Goal: Task Accomplishment & Management: Use online tool/utility

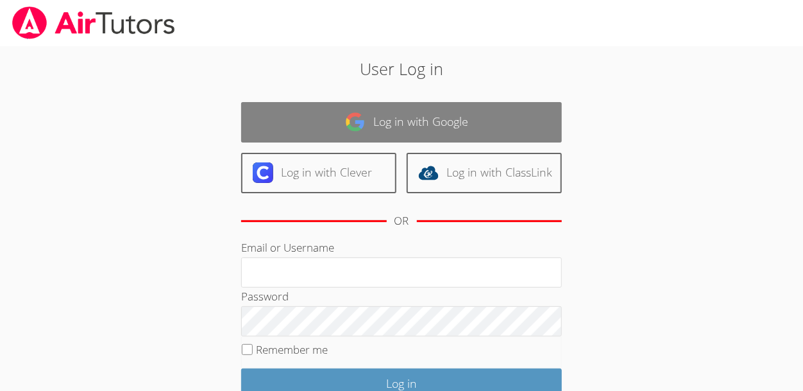
click at [364, 133] on link "Log in with Google" at bounding box center [401, 122] width 321 height 40
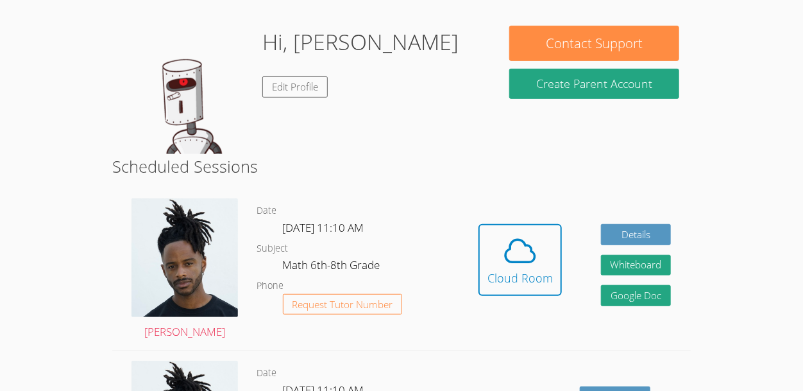
scroll to position [185, 0]
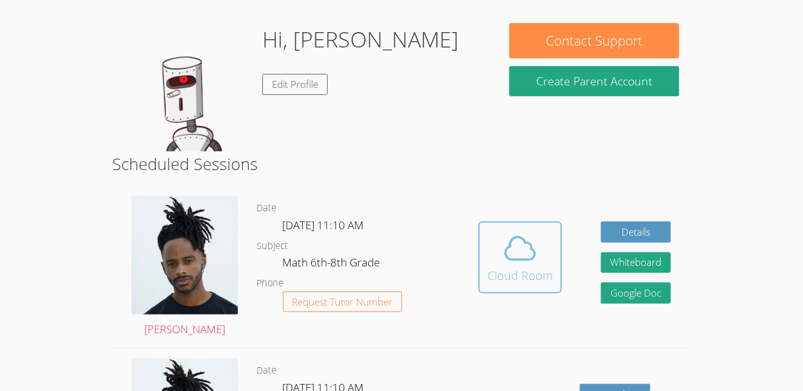
click at [543, 275] on div "Cloud Room" at bounding box center [520, 275] width 65 height 18
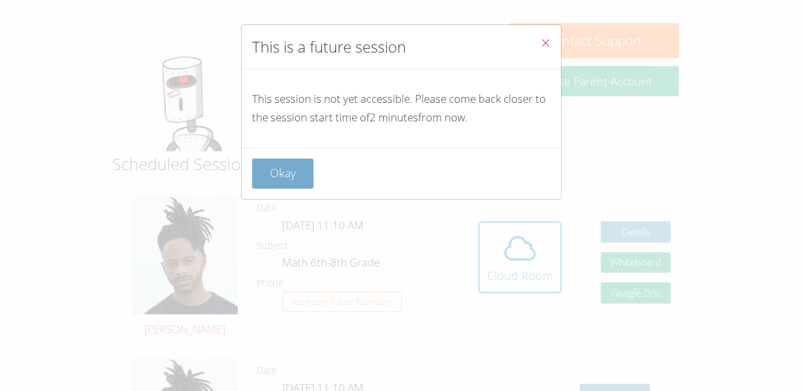
click at [290, 166] on button "Okay" at bounding box center [283, 173] width 62 height 30
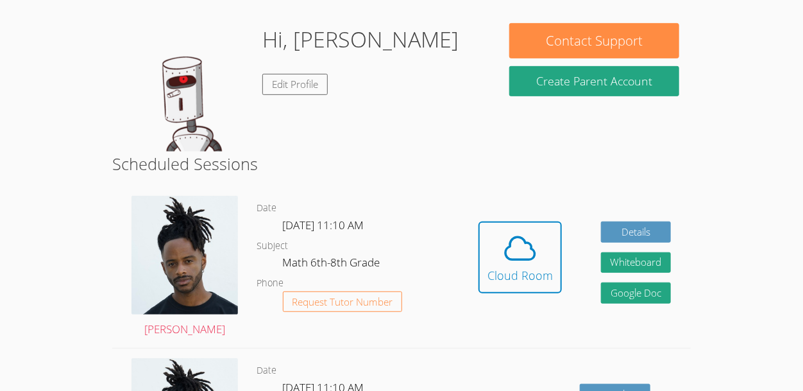
scroll to position [189, 0]
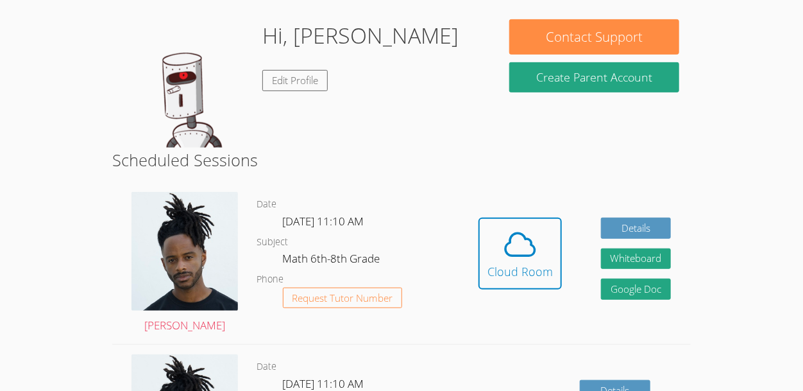
click at [289, 171] on h2 "Scheduled Sessions" at bounding box center [401, 160] width 578 height 24
click at [501, 271] on div "Cloud Room" at bounding box center [520, 271] width 65 height 18
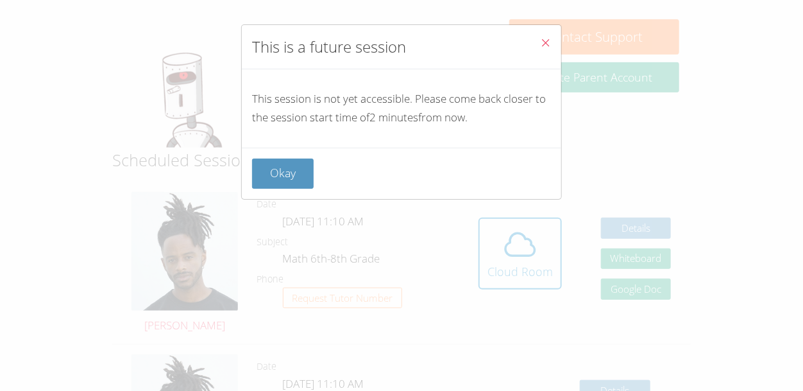
click at [458, 266] on div "This is a future session This session is not yet accessible. Please come back c…" at bounding box center [401, 195] width 803 height 391
click at [445, 249] on div "This is a future session This session is not yet accessible. Please come back c…" at bounding box center [401, 195] width 803 height 391
click at [246, 204] on div "This is a future session This session is not yet accessible. Please come back c…" at bounding box center [401, 195] width 803 height 391
click at [245, 203] on div "This is a future session This session is not yet accessible. Please come back c…" at bounding box center [401, 195] width 803 height 391
click at [290, 173] on button "Okay" at bounding box center [283, 173] width 62 height 30
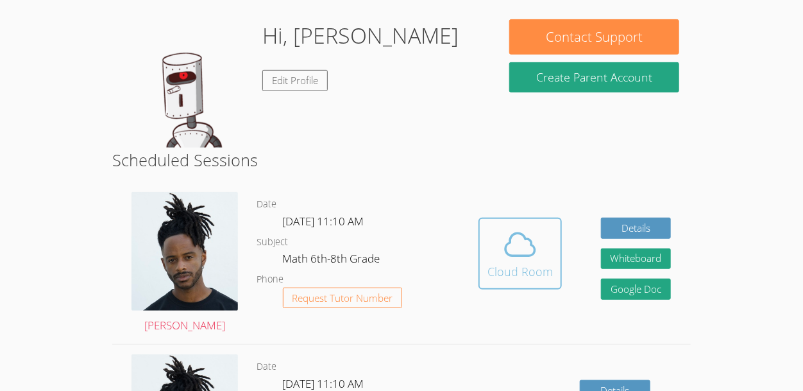
click at [529, 227] on icon at bounding box center [520, 245] width 36 height 36
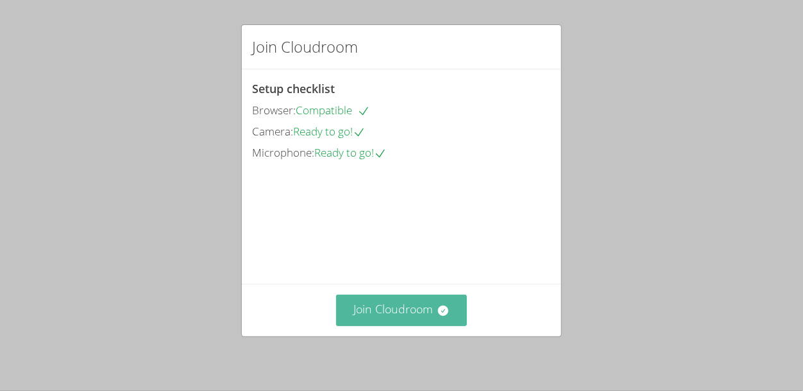
click at [452, 323] on button "Join Cloudroom" at bounding box center [402, 310] width 132 height 31
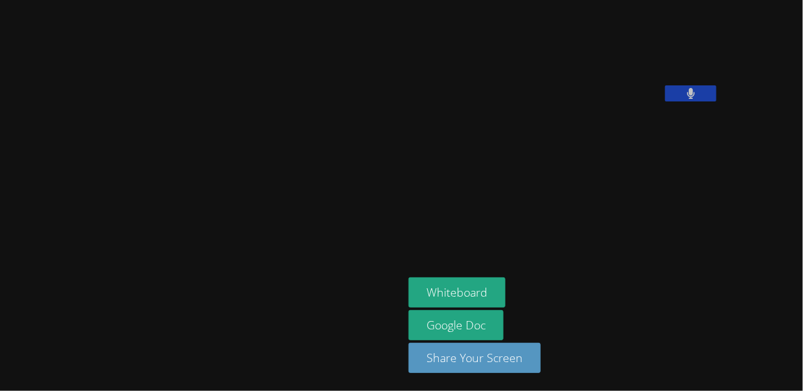
click at [687, 99] on icon at bounding box center [691, 93] width 8 height 11
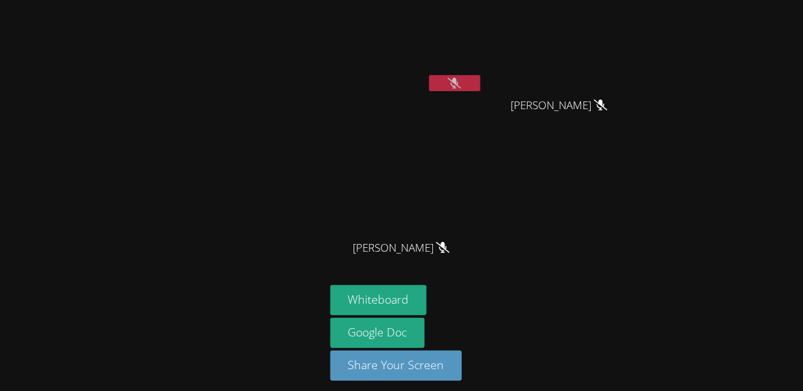
click at [465, 77] on button at bounding box center [454, 83] width 51 height 16
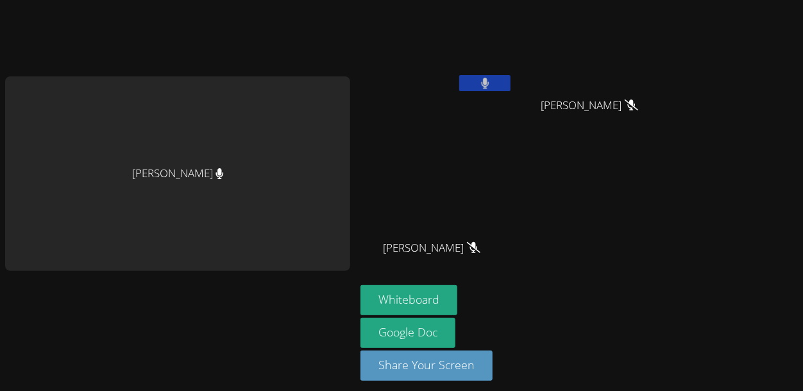
click at [467, 78] on button at bounding box center [484, 83] width 51 height 16
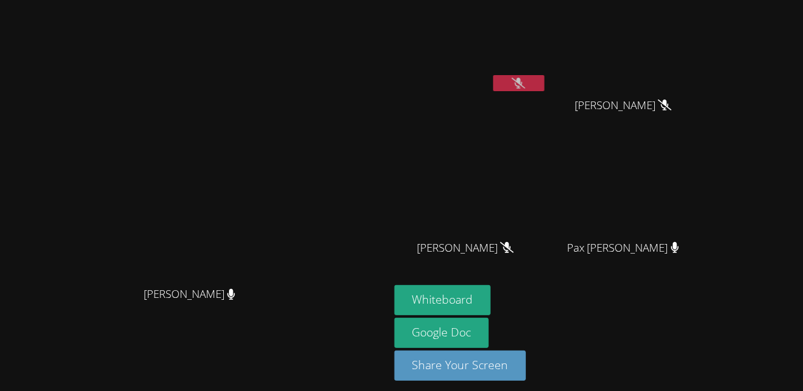
click at [291, 78] on video at bounding box center [194, 173] width 193 height 213
click at [492, 288] on button "Whiteboard" at bounding box center [443, 300] width 97 height 30
click at [545, 89] on button at bounding box center [518, 83] width 51 height 16
click at [523, 82] on icon at bounding box center [519, 83] width 8 height 11
click at [526, 82] on icon at bounding box center [518, 83] width 13 height 11
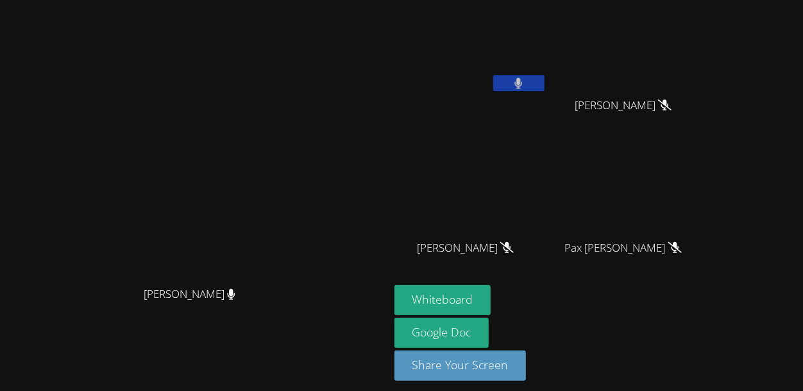
click at [545, 82] on button at bounding box center [518, 83] width 51 height 16
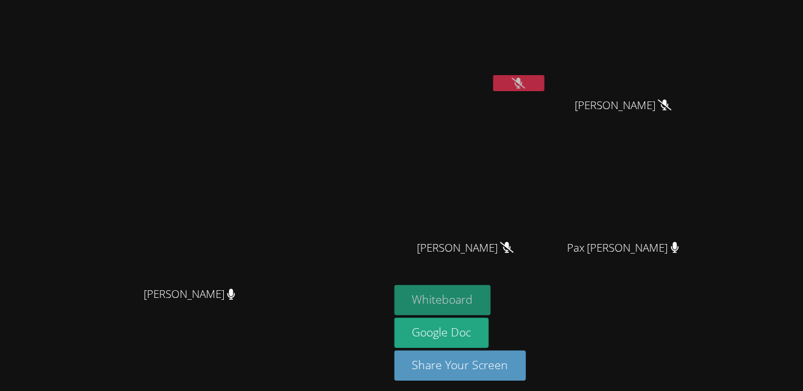
click at [492, 298] on button "Whiteboard" at bounding box center [443, 300] width 97 height 30
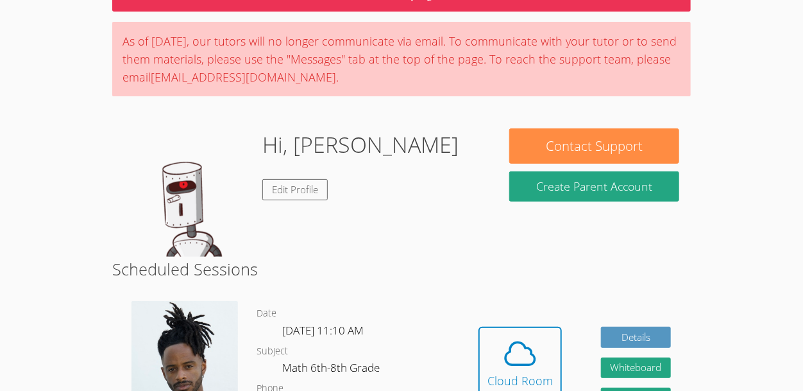
scroll to position [101, 0]
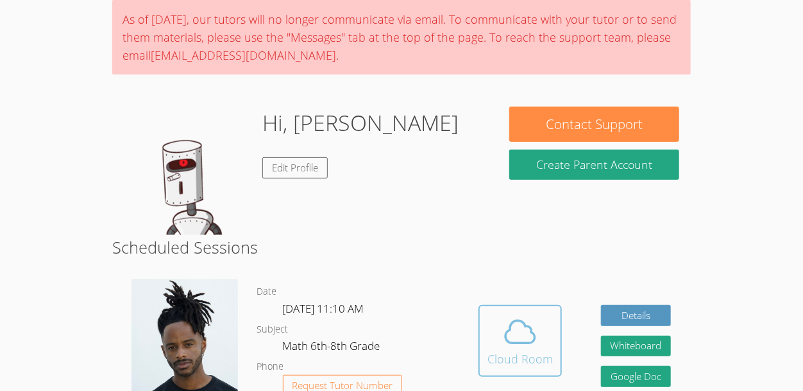
click at [498, 355] on div "Cloud Room" at bounding box center [520, 359] width 65 height 18
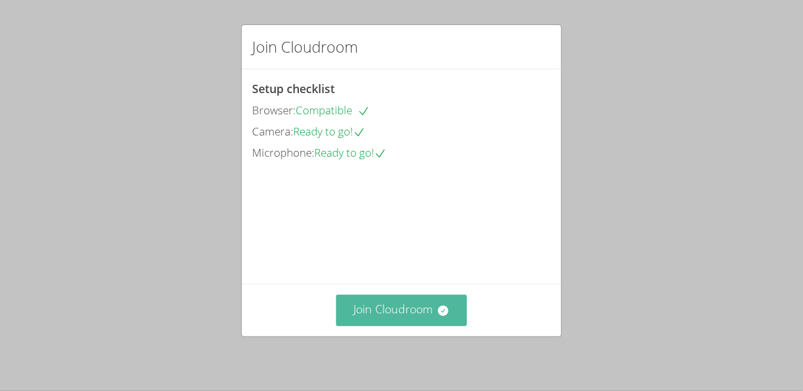
click at [409, 303] on button "Join Cloudroom" at bounding box center [402, 310] width 132 height 31
click at [414, 305] on button "Join Cloudroom" at bounding box center [402, 310] width 132 height 31
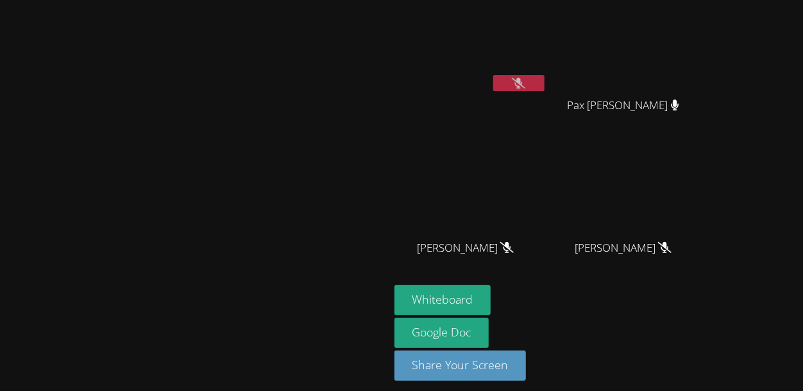
click at [545, 78] on button at bounding box center [518, 83] width 51 height 16
click at [526, 87] on icon at bounding box center [518, 83] width 13 height 11
click at [523, 79] on icon at bounding box center [519, 83] width 8 height 11
click at [526, 83] on icon at bounding box center [518, 83] width 13 height 11
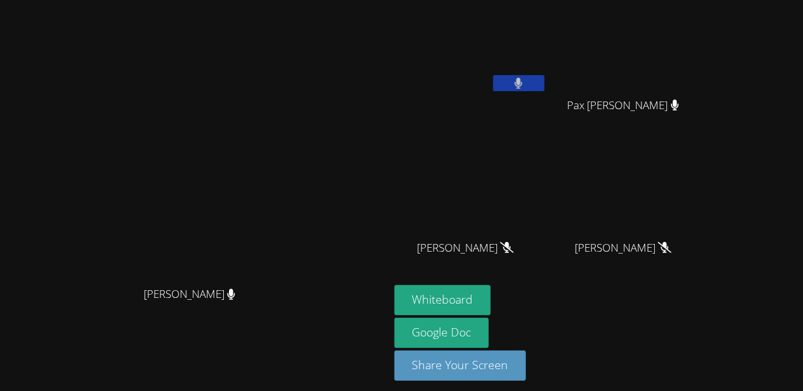
click at [545, 78] on button at bounding box center [518, 83] width 51 height 16
click at [545, 82] on button at bounding box center [518, 83] width 51 height 16
click at [545, 87] on button at bounding box center [518, 83] width 51 height 16
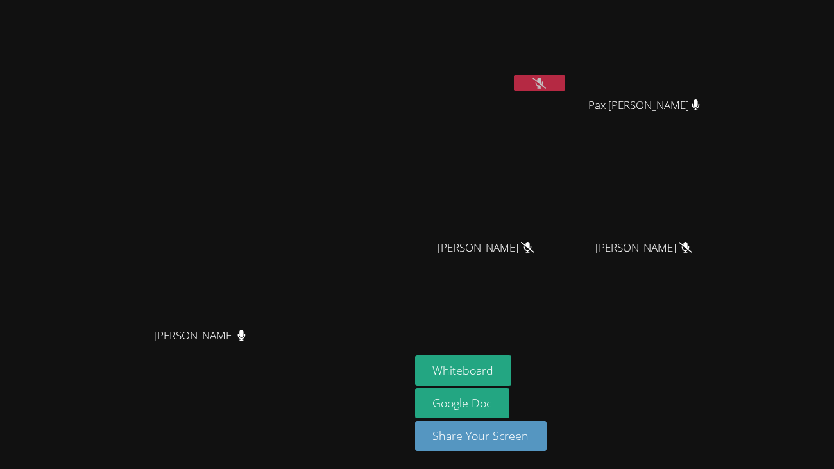
click at [546, 84] on icon at bounding box center [539, 83] width 13 height 11
click at [565, 81] on button at bounding box center [539, 83] width 51 height 16
click at [546, 87] on icon at bounding box center [539, 83] width 13 height 11
click at [565, 89] on button at bounding box center [539, 83] width 51 height 16
click at [565, 90] on button at bounding box center [539, 83] width 51 height 16
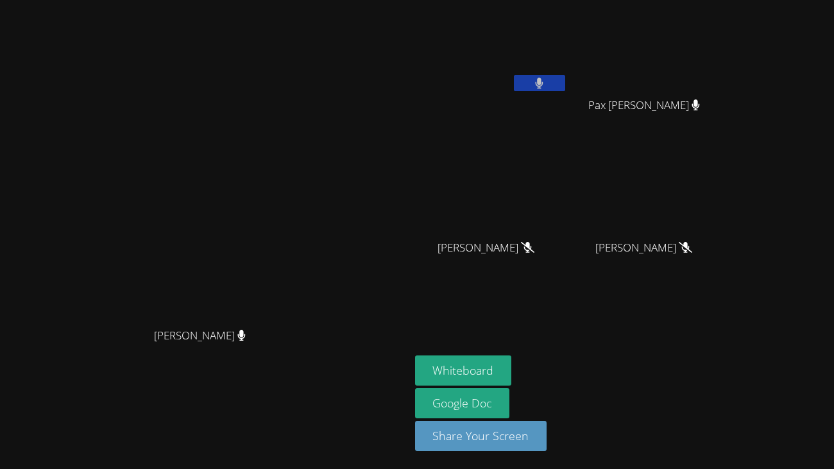
click at [565, 90] on button at bounding box center [539, 83] width 51 height 16
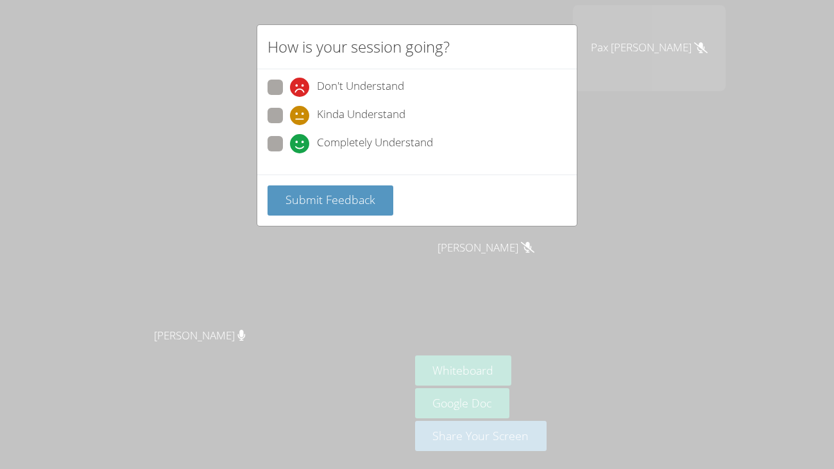
click at [330, 138] on span "Completely Understand" at bounding box center [375, 143] width 116 height 19
click at [301, 138] on input "Completely Understand" at bounding box center [295, 141] width 11 height 11
radio input "true"
click at [347, 206] on span "Submit Feedback" at bounding box center [331, 199] width 90 height 15
